Goal: Use online tool/utility: Utilize a website feature to perform a specific function

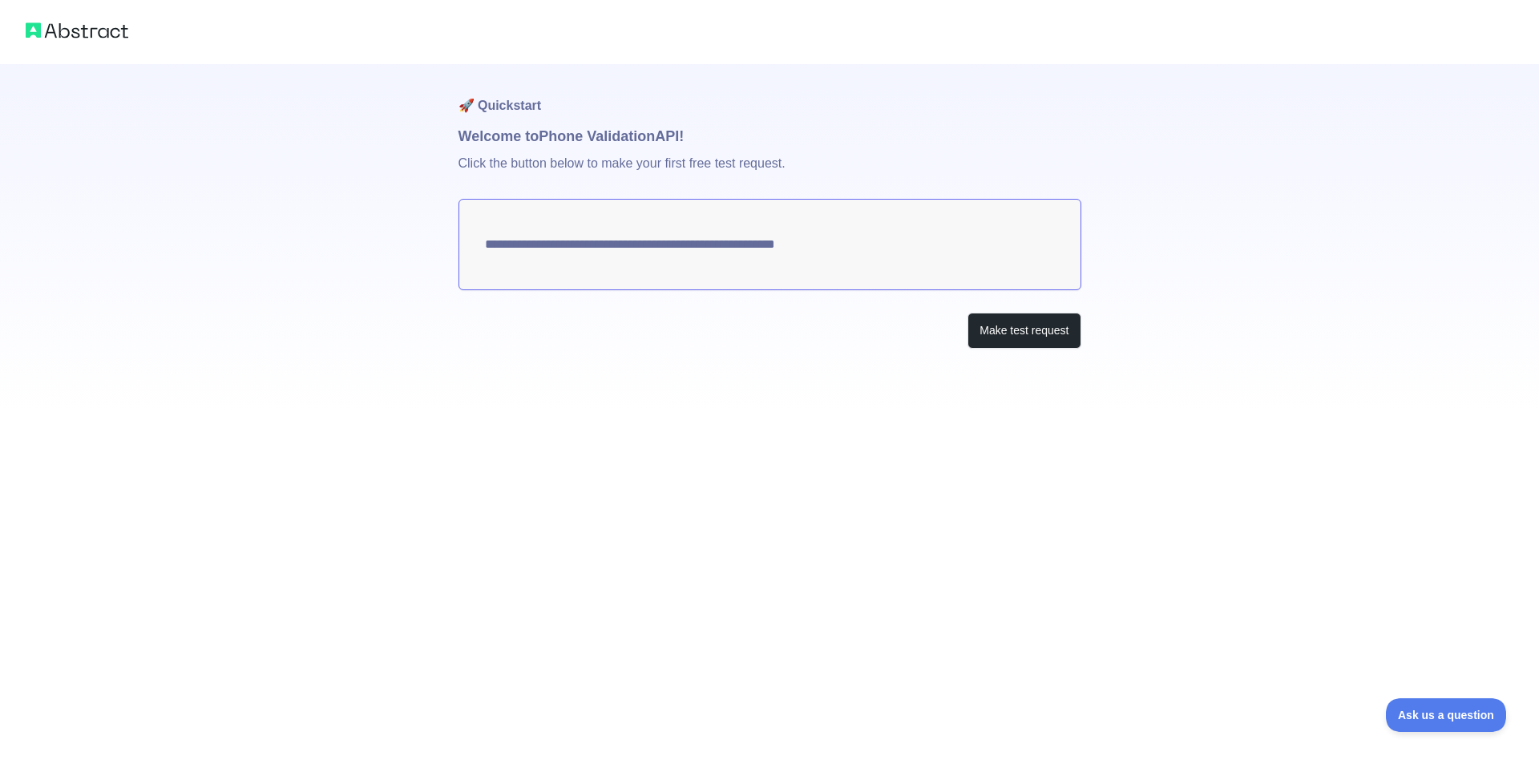
click at [866, 243] on textarea "**********" at bounding box center [769, 244] width 623 height 91
click at [817, 244] on textarea "**********" at bounding box center [769, 244] width 623 height 91
click at [1017, 326] on button "Make test request" at bounding box center [1023, 331] width 113 height 36
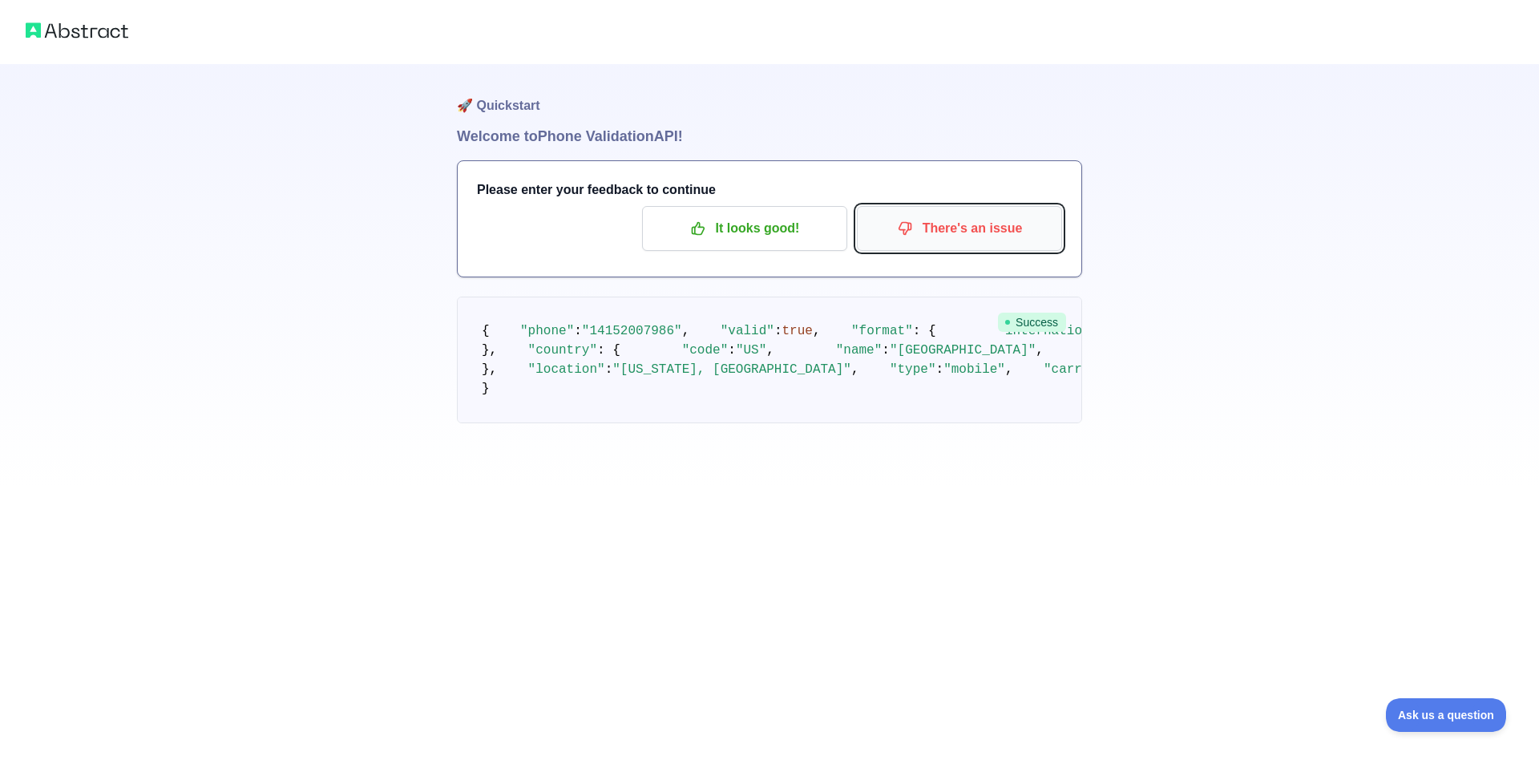
click at [930, 232] on p "There's an issue" at bounding box center [959, 228] width 181 height 27
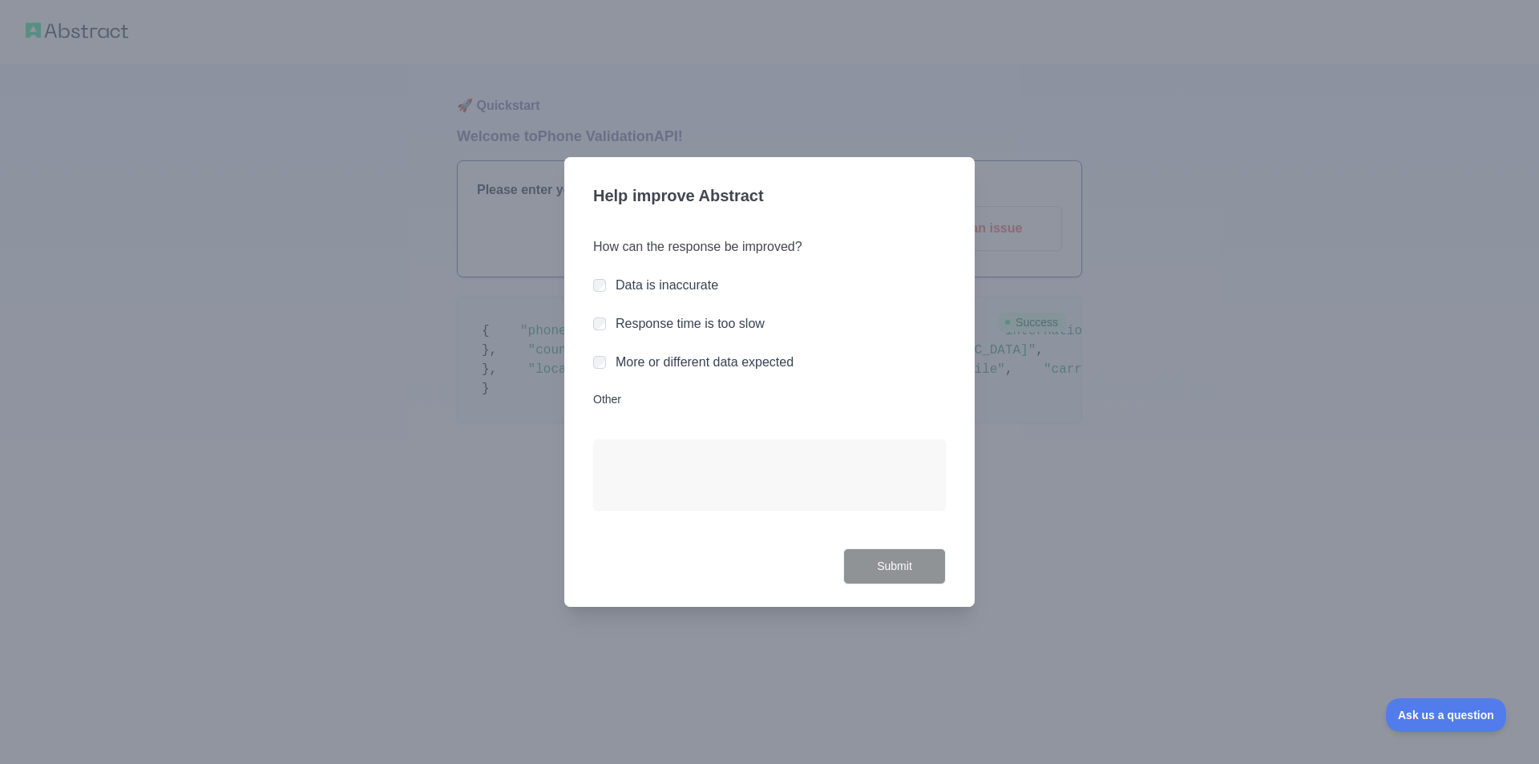
click at [684, 320] on label "Response time is too slow" at bounding box center [689, 324] width 149 height 14
click at [673, 309] on div "How can the response be improved? Data is inaccurate Response time is too slow …" at bounding box center [769, 383] width 353 height 330
click at [674, 296] on div "How can the response be improved? Data is inaccurate Response time is too slow …" at bounding box center [769, 383] width 353 height 330
click at [627, 284] on label "Data is inaccurate" at bounding box center [666, 285] width 103 height 14
click at [908, 561] on button "Submit" at bounding box center [894, 566] width 103 height 36
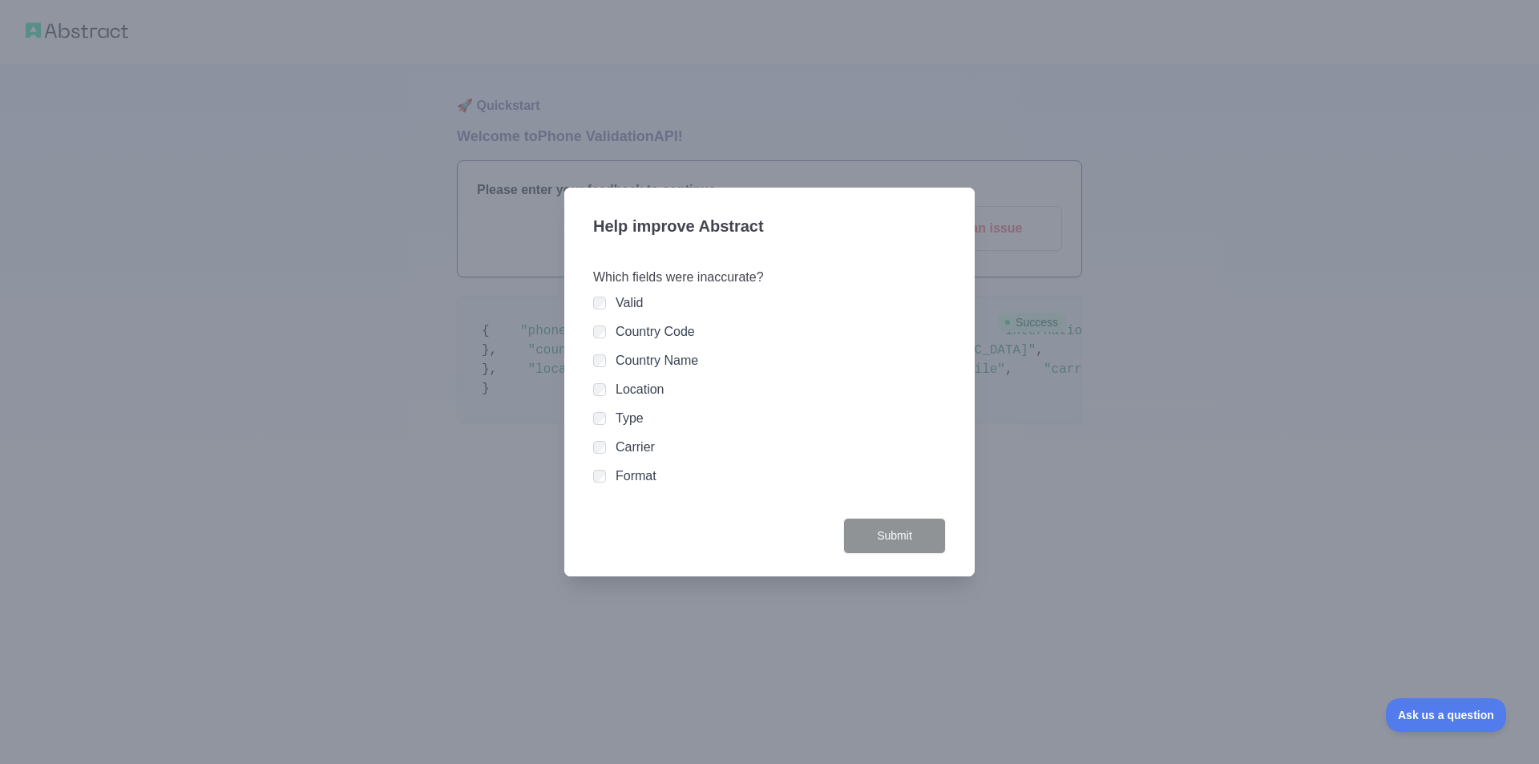
click at [635, 380] on div "Location" at bounding box center [639, 389] width 49 height 19
drag, startPoint x: 635, startPoint y: 323, endPoint x: 623, endPoint y: 317, distance: 14.3
click at [634, 325] on label "Country Code" at bounding box center [654, 332] width 79 height 14
click at [623, 309] on label "Valid" at bounding box center [628, 303] width 27 height 14
click at [606, 412] on div "Type" at bounding box center [769, 418] width 353 height 19
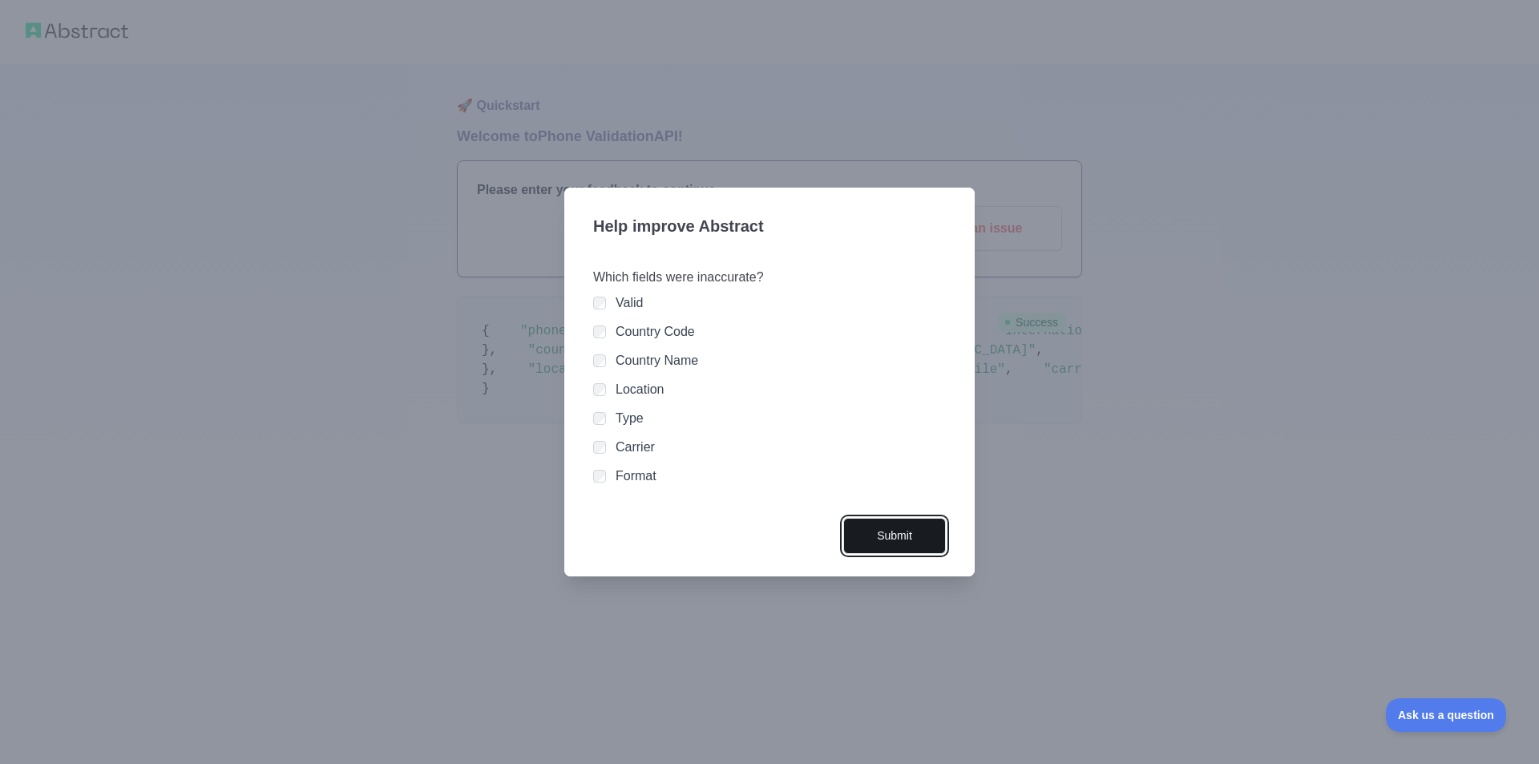
click at [879, 545] on button "Submit" at bounding box center [894, 536] width 103 height 36
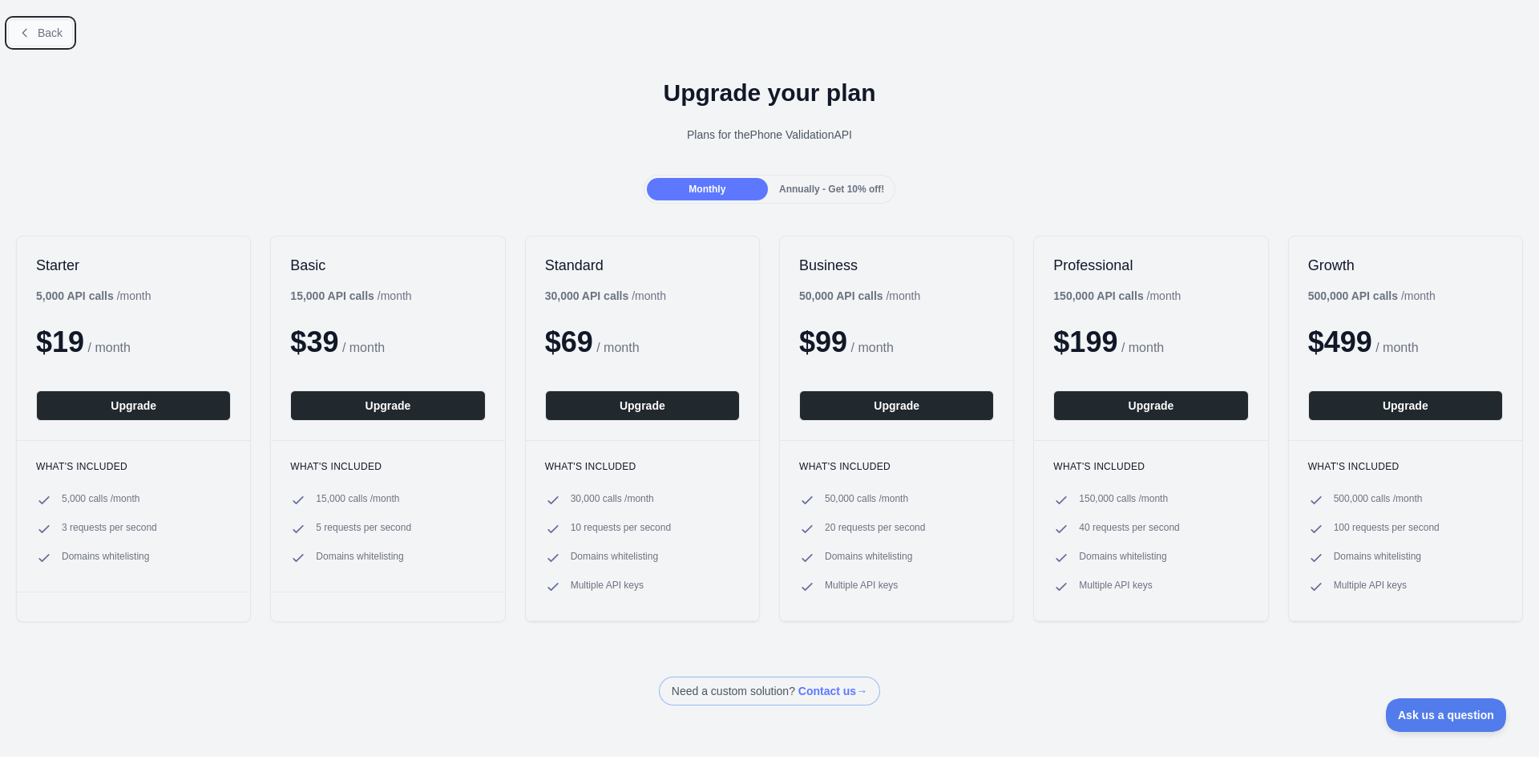
click at [53, 29] on span "Back" at bounding box center [50, 32] width 25 height 13
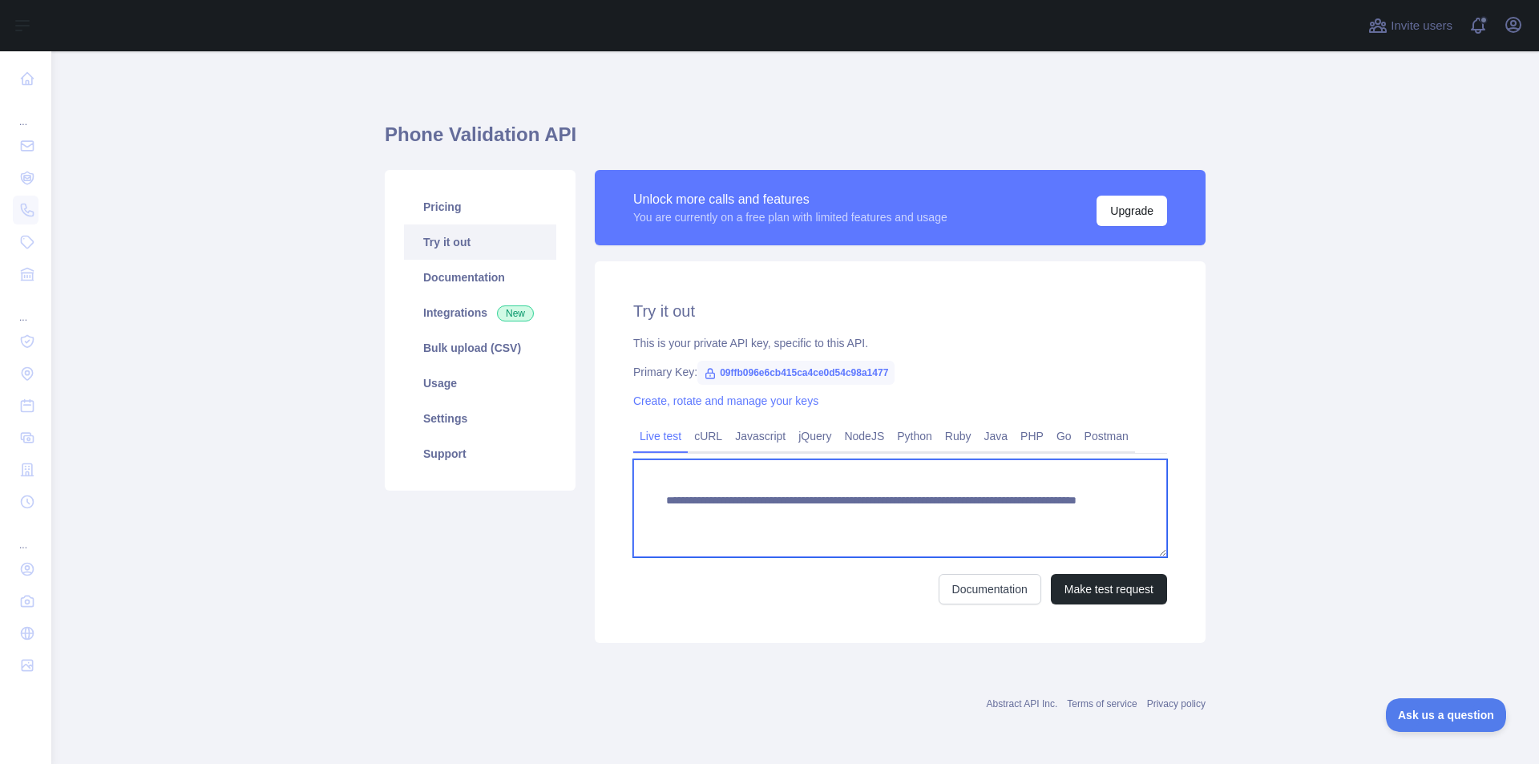
click at [1010, 518] on textarea "**********" at bounding box center [900, 508] width 534 height 98
type textarea "**********"
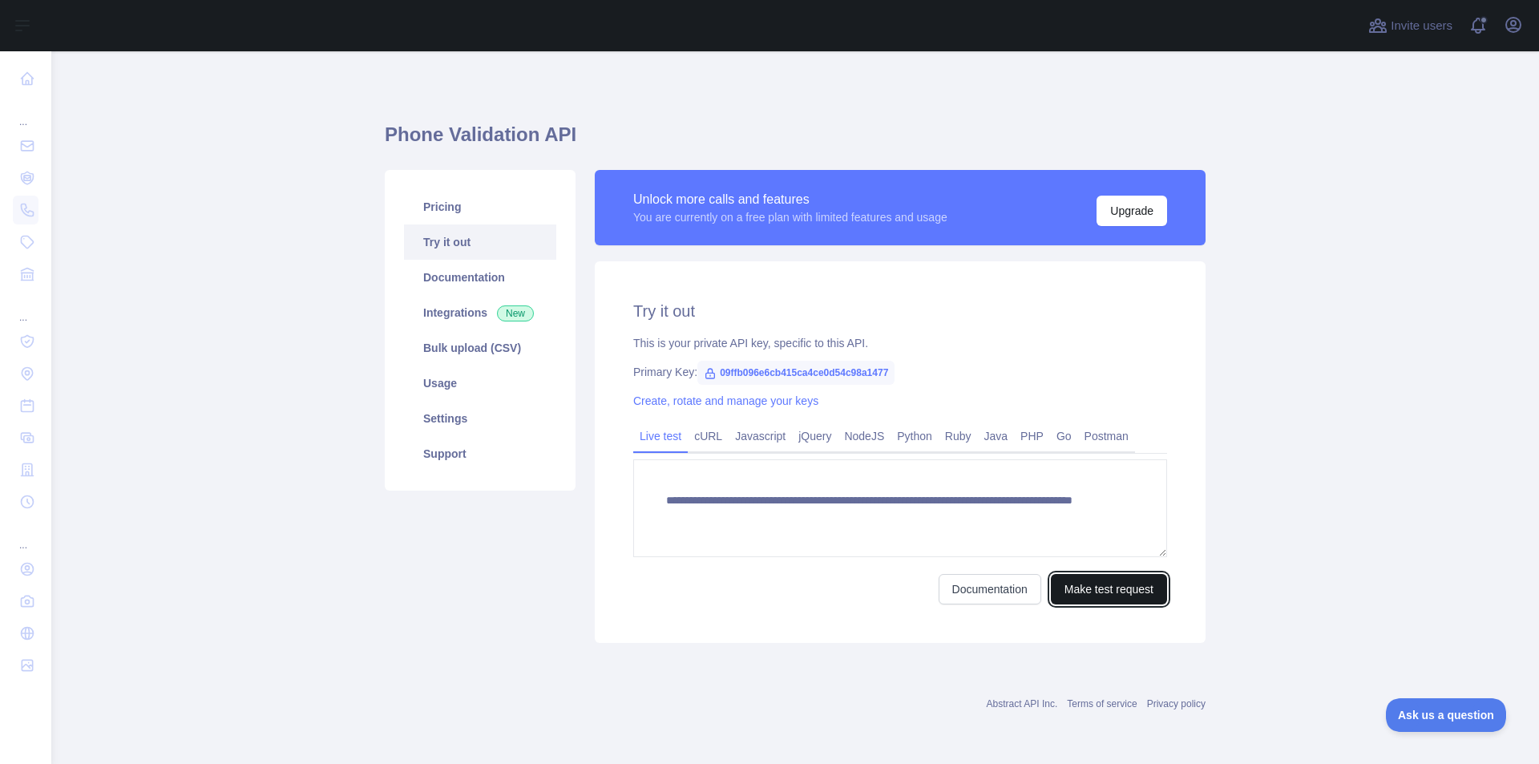
click at [1107, 591] on button "Make test request" at bounding box center [1109, 589] width 116 height 30
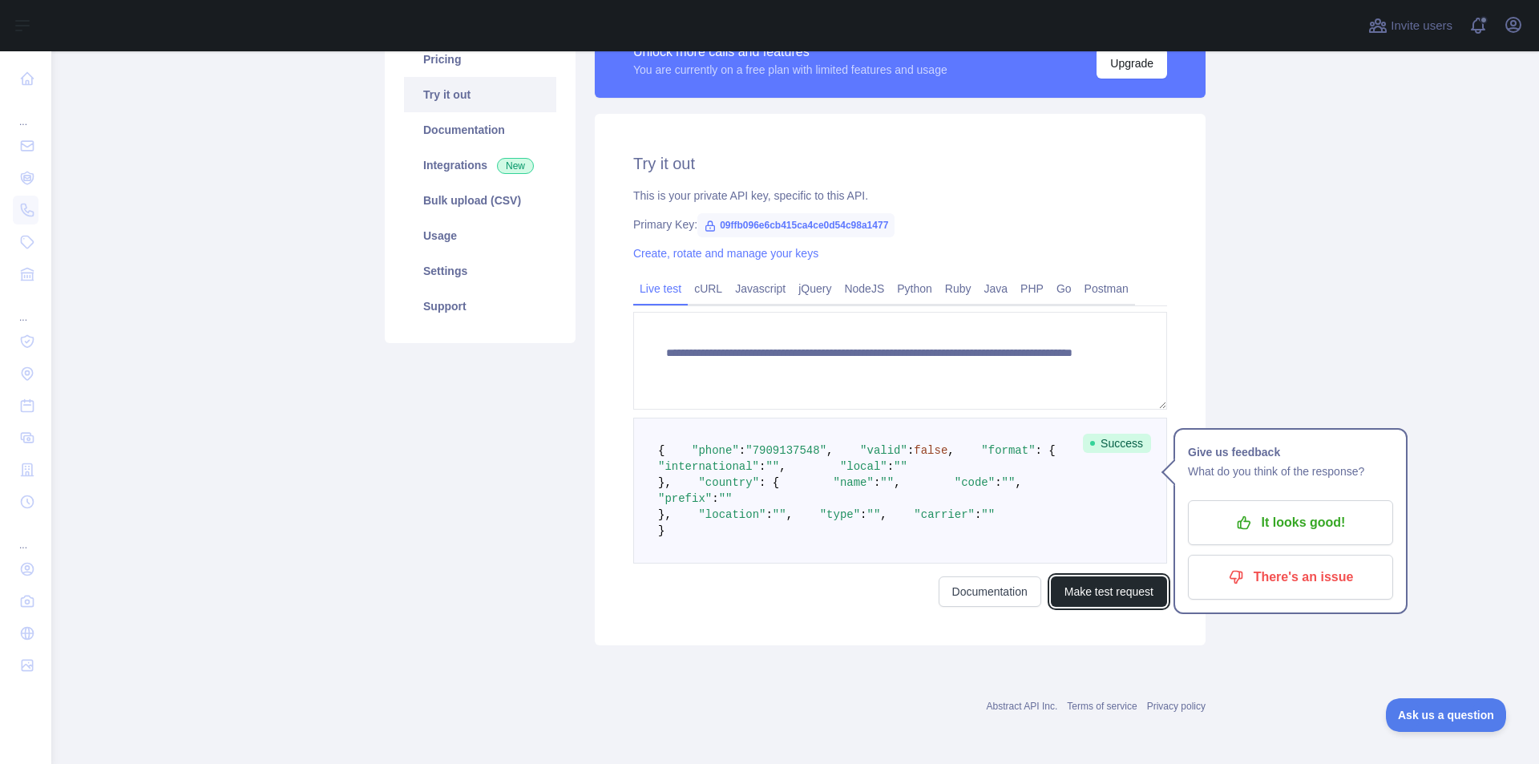
scroll to position [240, 0]
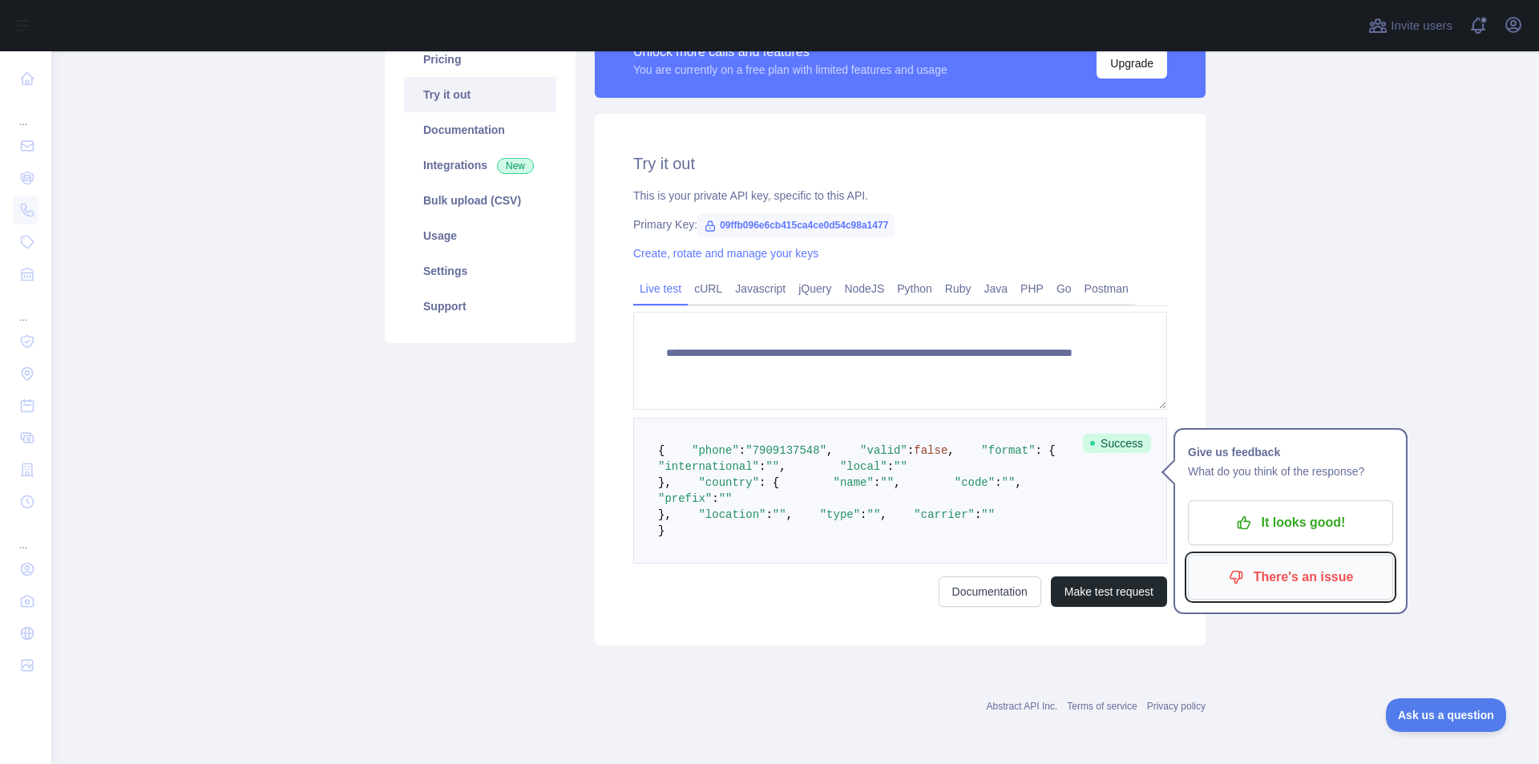
click at [1249, 563] on p "There's an issue" at bounding box center [1290, 576] width 181 height 27
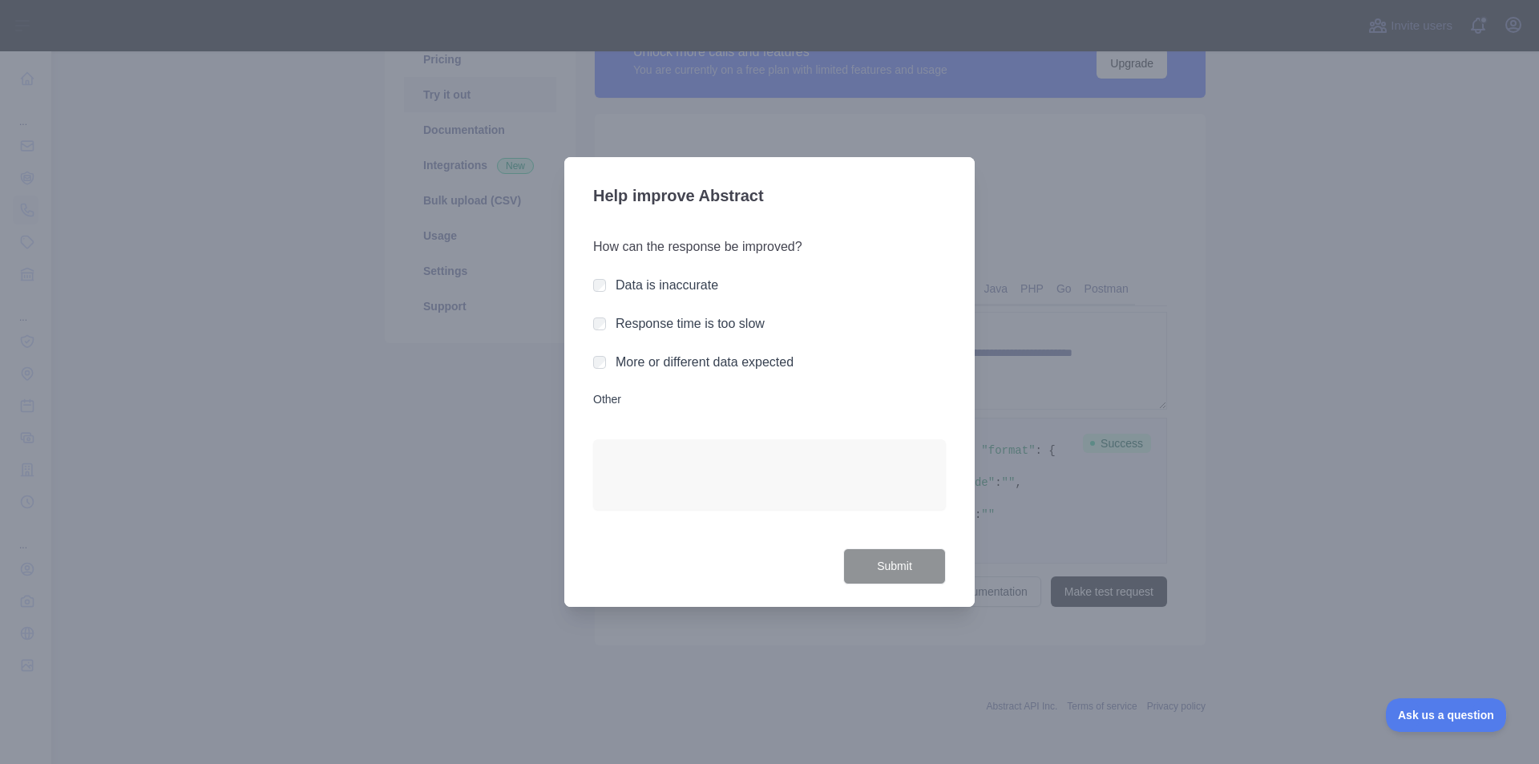
click at [639, 328] on label "Response time is too slow" at bounding box center [689, 324] width 149 height 14
click at [647, 284] on label "Data is inaccurate" at bounding box center [666, 285] width 103 height 14
click at [861, 563] on button "Submit" at bounding box center [894, 566] width 103 height 36
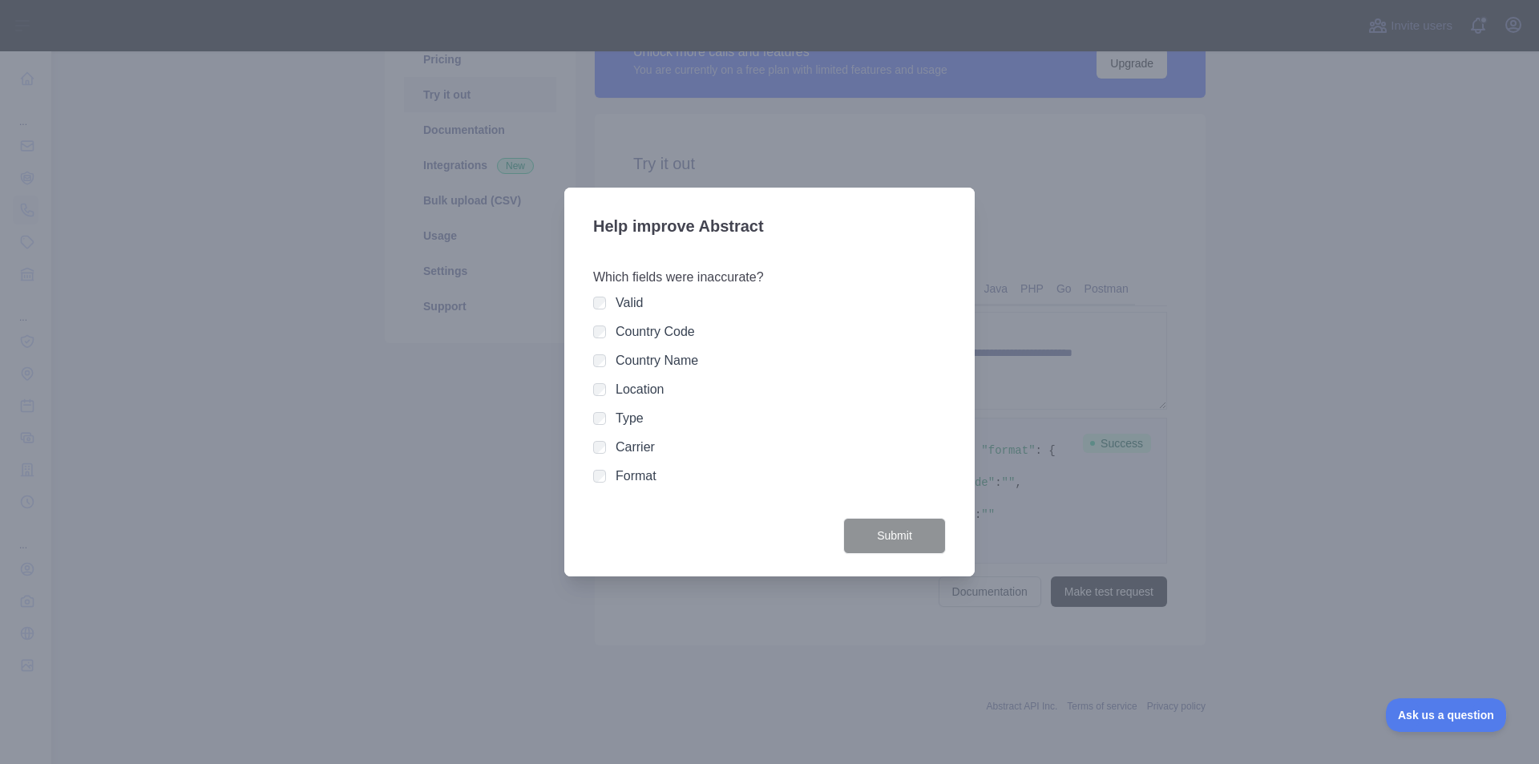
click at [623, 358] on label "Country Name" at bounding box center [656, 360] width 83 height 14
click at [629, 333] on label "Country Code" at bounding box center [654, 332] width 79 height 14
click at [642, 383] on label "Location" at bounding box center [639, 389] width 49 height 14
click at [845, 544] on button "Submit" at bounding box center [894, 536] width 103 height 36
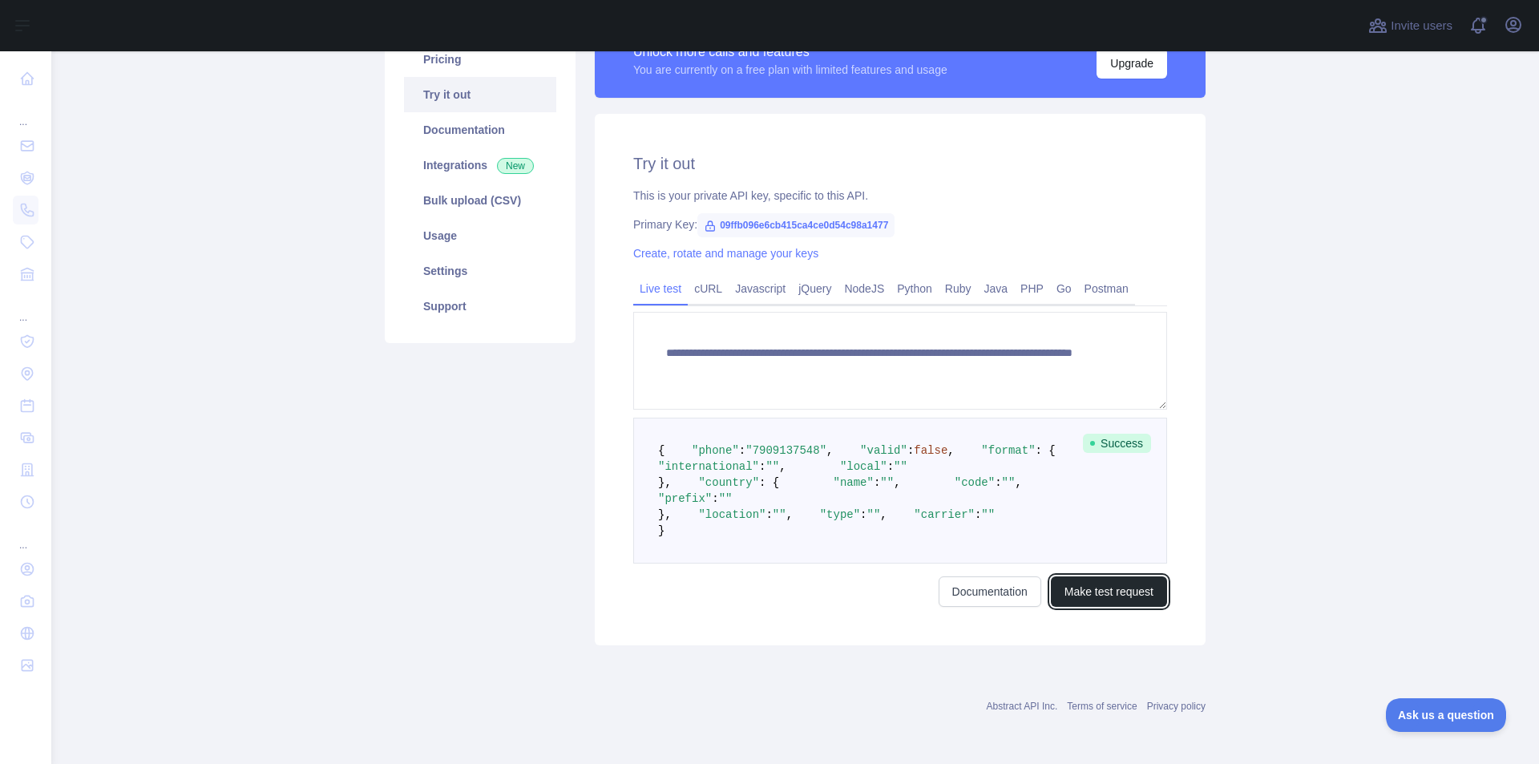
scroll to position [160, 0]
click at [1078, 276] on link "Postman" at bounding box center [1106, 289] width 57 height 26
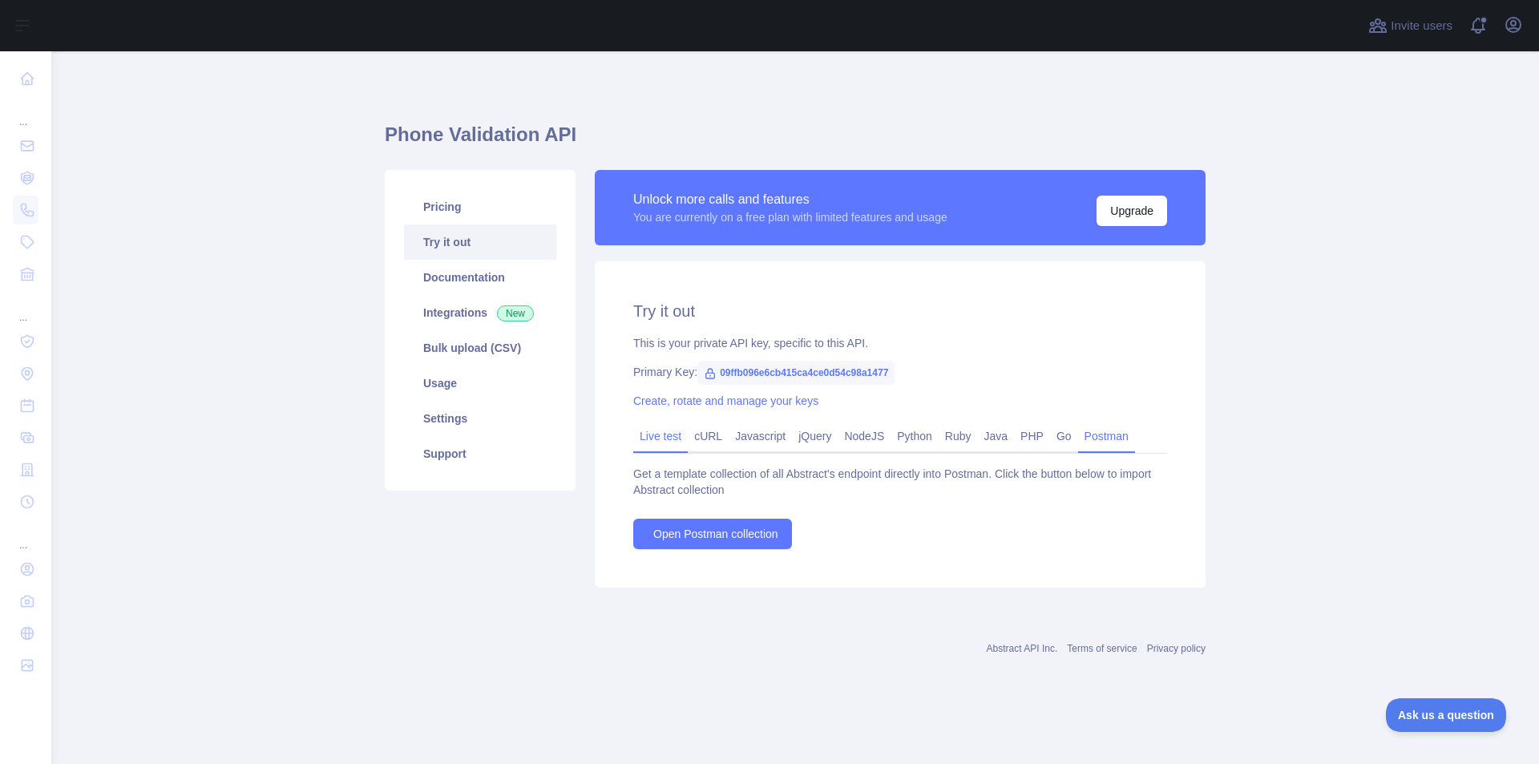
click at [651, 438] on link "Live test" at bounding box center [660, 436] width 54 height 26
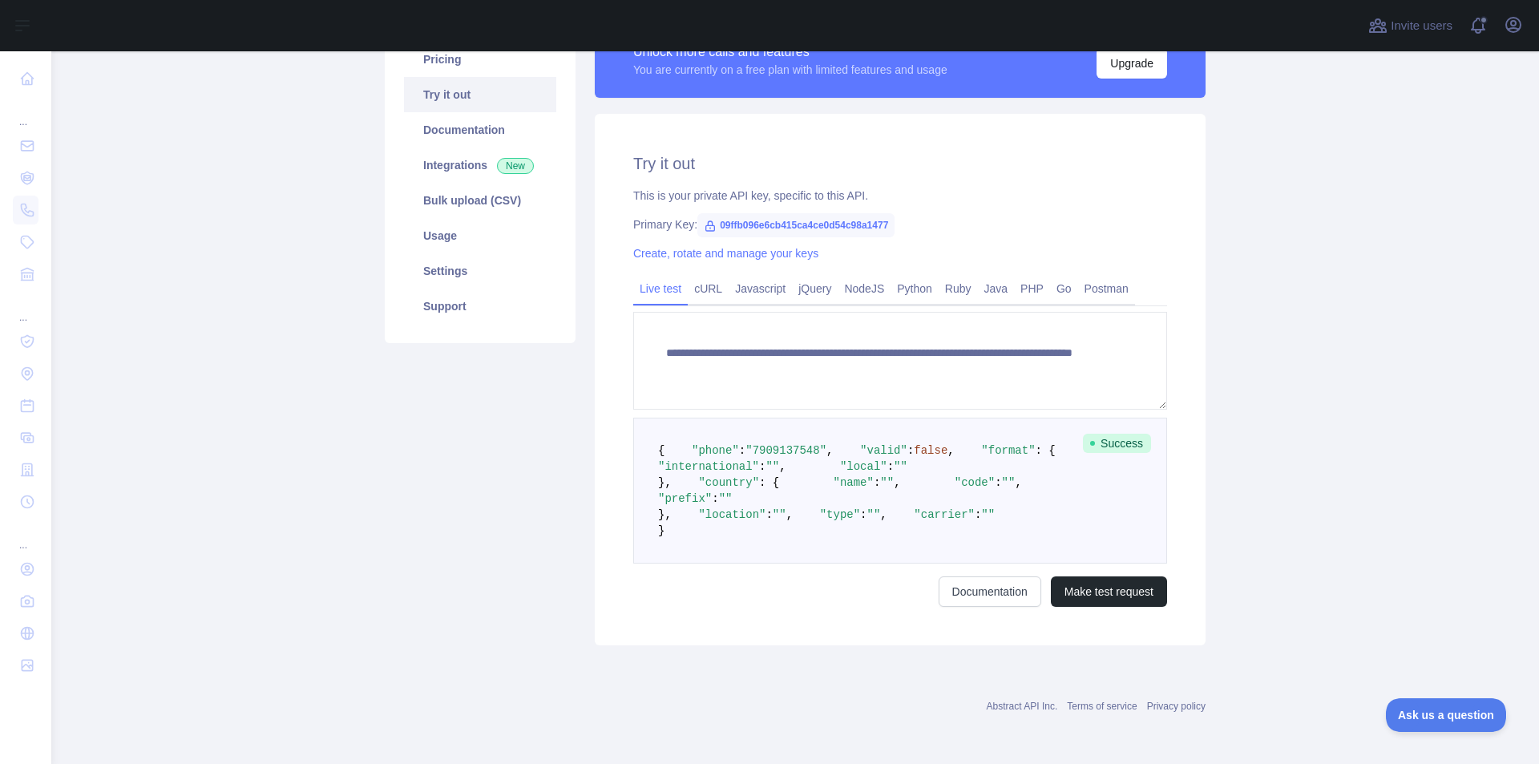
scroll to position [308, 0]
click at [953, 577] on link "Documentation" at bounding box center [989, 591] width 103 height 30
